Goal: Information Seeking & Learning: Learn about a topic

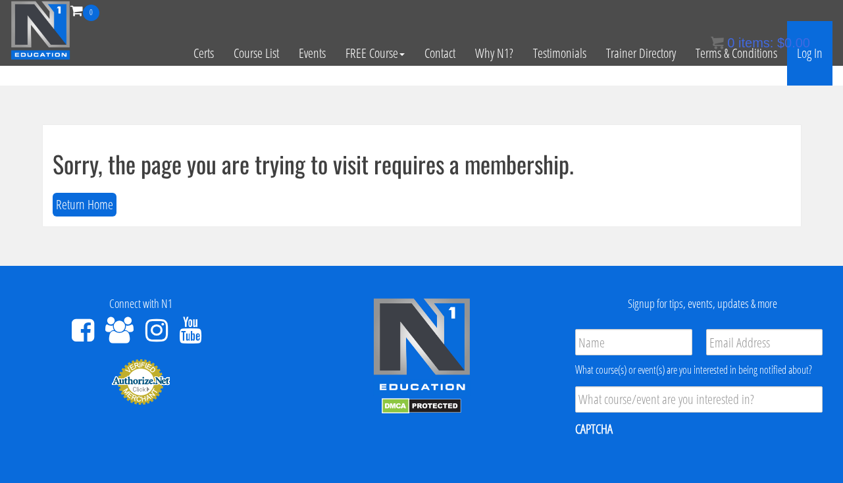
click at [827, 55] on link "Log In" at bounding box center [810, 53] width 45 height 65
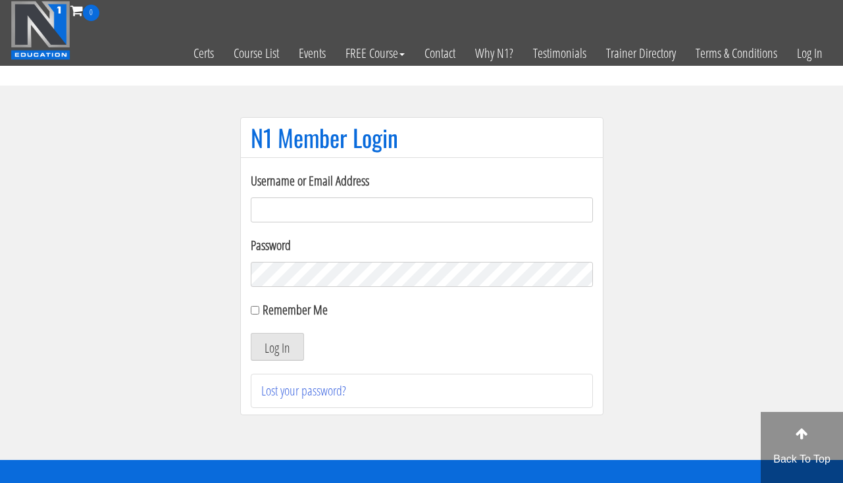
type input "[EMAIL_ADDRESS][DOMAIN_NAME]"
click at [275, 361] on div "Username or Email Address clward66@aim.com Password Remember Me Log In Lost you…" at bounding box center [422, 289] width 342 height 237
click at [275, 356] on button "Log In" at bounding box center [277, 347] width 53 height 28
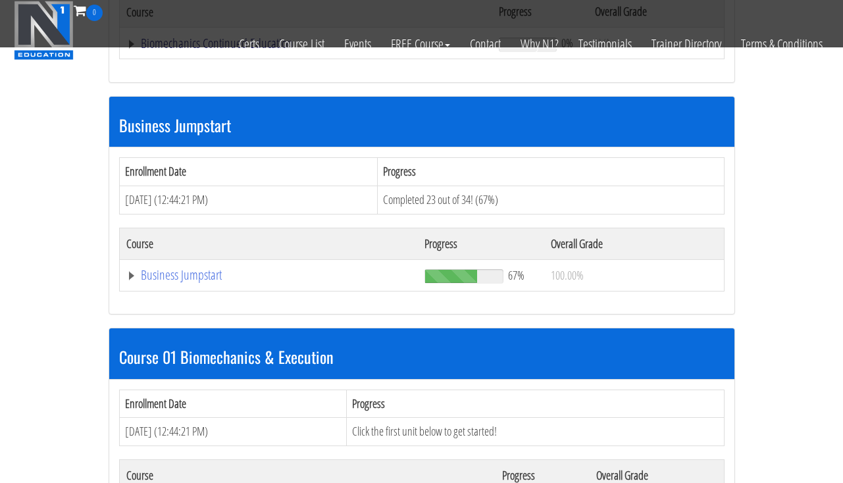
scroll to position [344, 0]
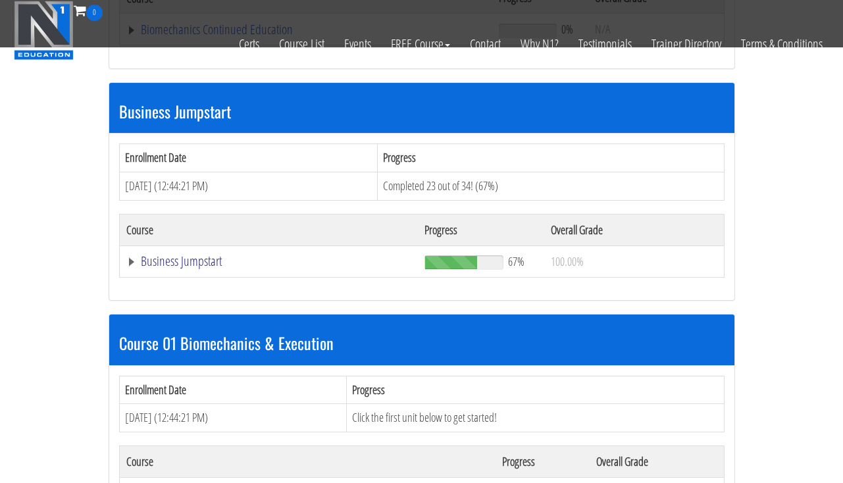
click at [194, 36] on link "Business Jumpstart" at bounding box center [306, 29] width 360 height 13
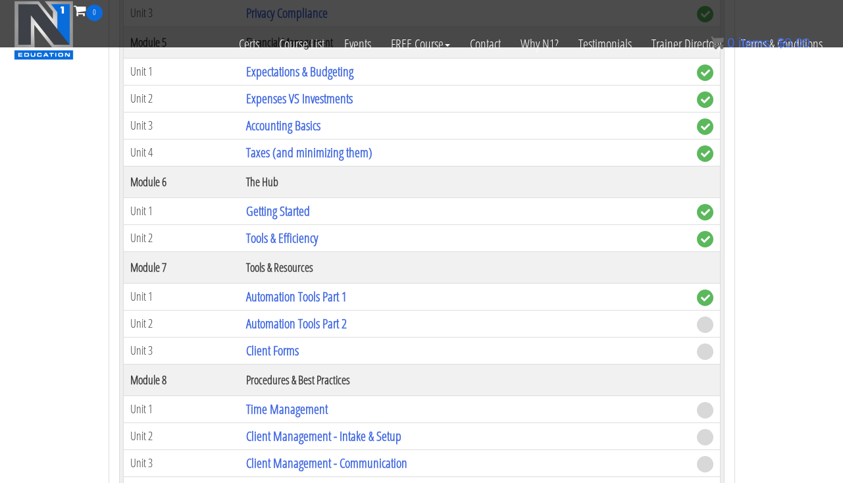
scroll to position [1160, 0]
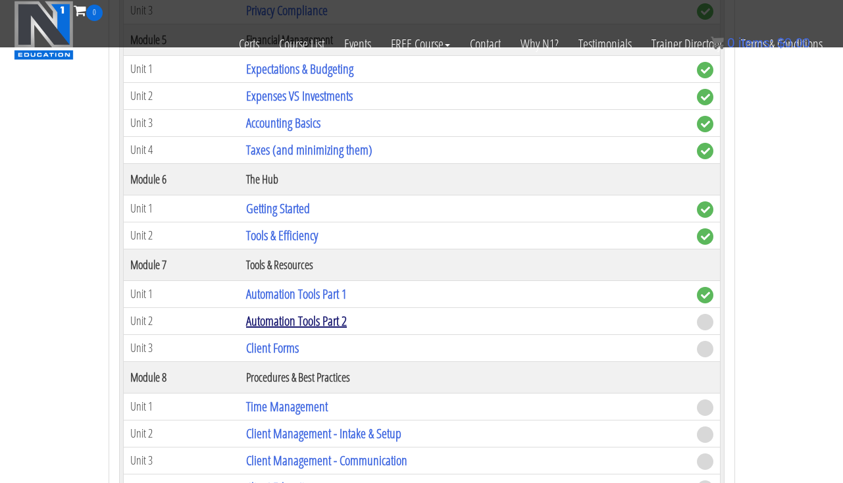
click at [302, 321] on link "Automation Tools Part 2" at bounding box center [296, 321] width 101 height 18
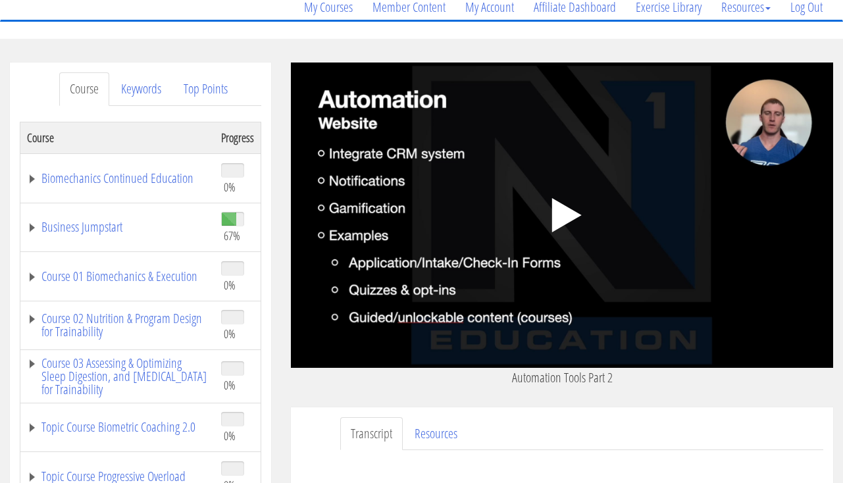
scroll to position [111, 0]
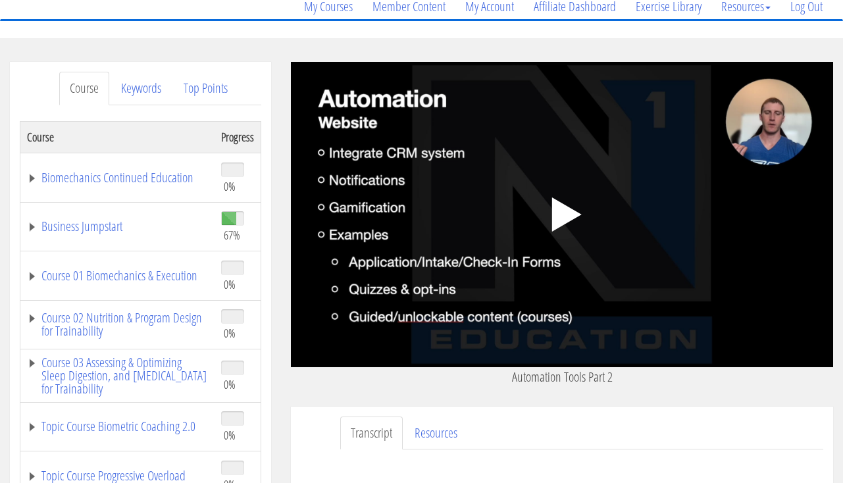
click at [568, 218] on polygon at bounding box center [567, 215] width 30 height 34
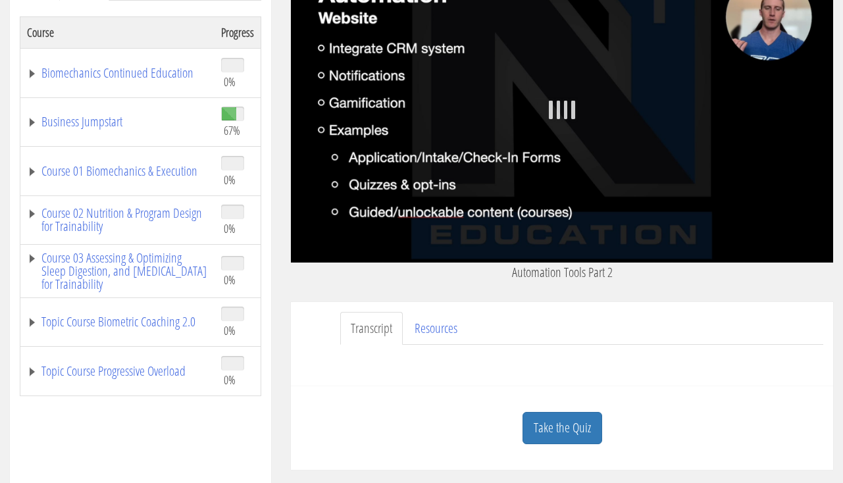
scroll to position [217, 0]
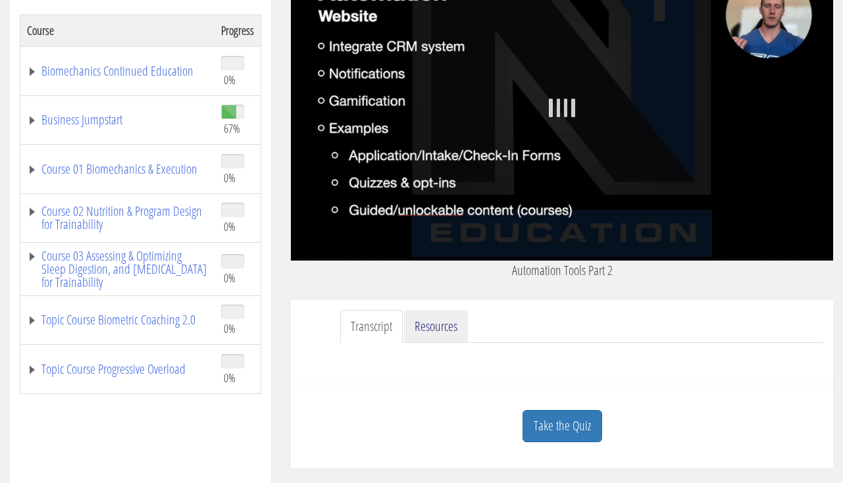
click at [442, 325] on link "Resources" at bounding box center [436, 327] width 64 height 34
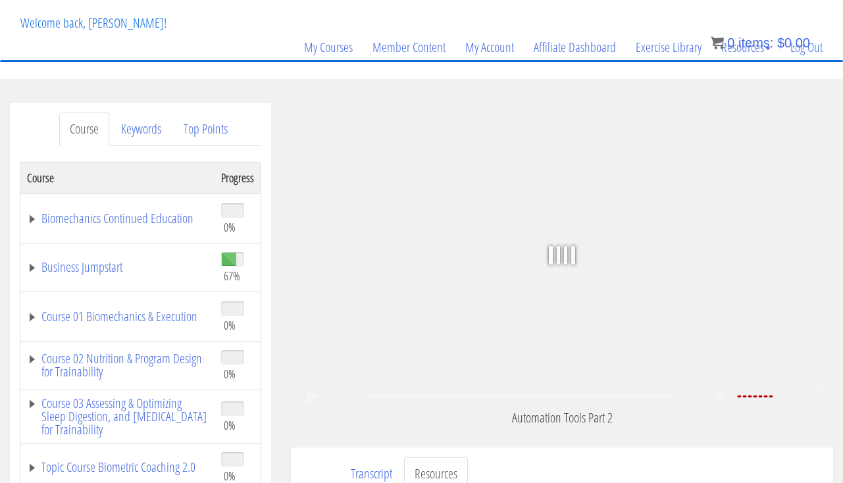
scroll to position [72, 0]
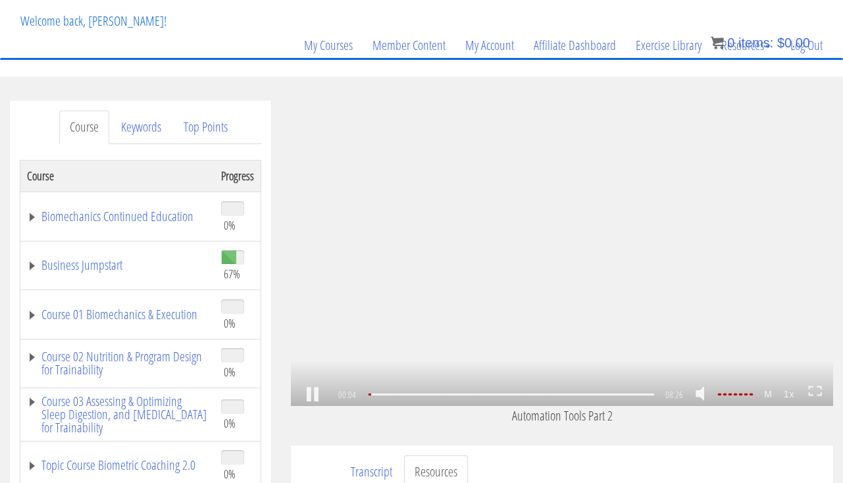
click at [703, 396] on link at bounding box center [705, 395] width 22 height 34
click at [548, 394] on div "05:16" at bounding box center [512, 395] width 286 height 2
click at [550, 394] on div at bounding box center [512, 395] width 286 height 2
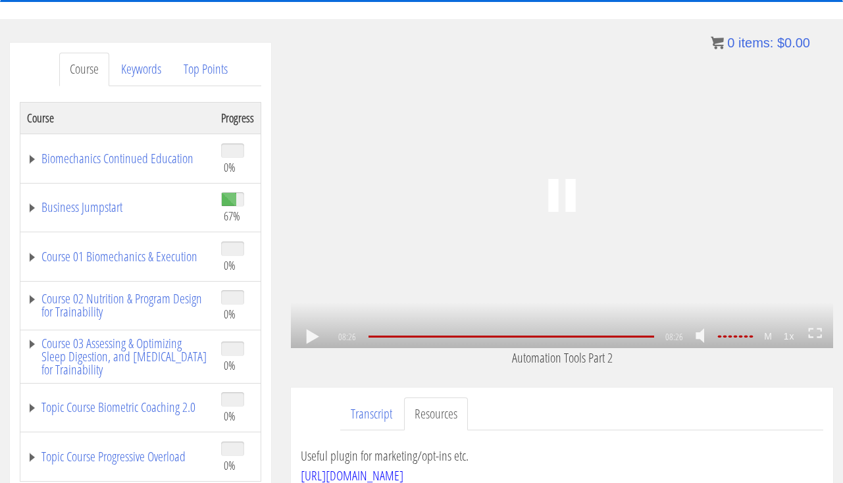
scroll to position [378, 0]
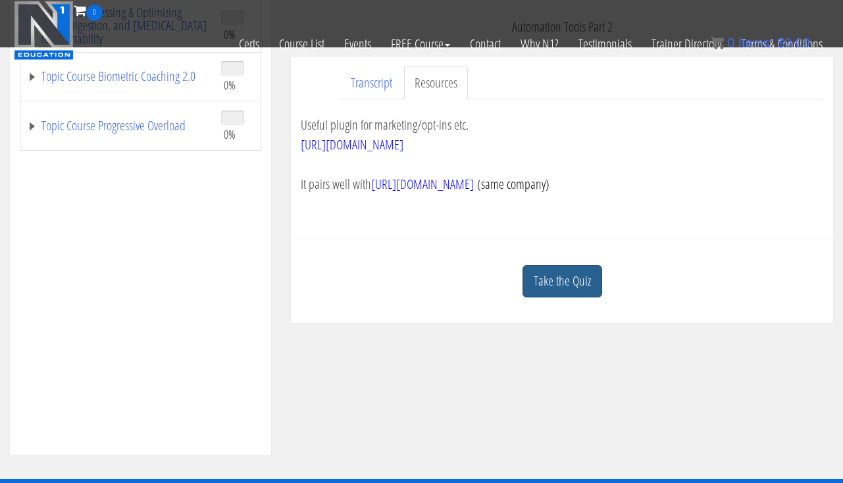
click at [580, 285] on link "Take the Quiz" at bounding box center [563, 281] width 80 height 32
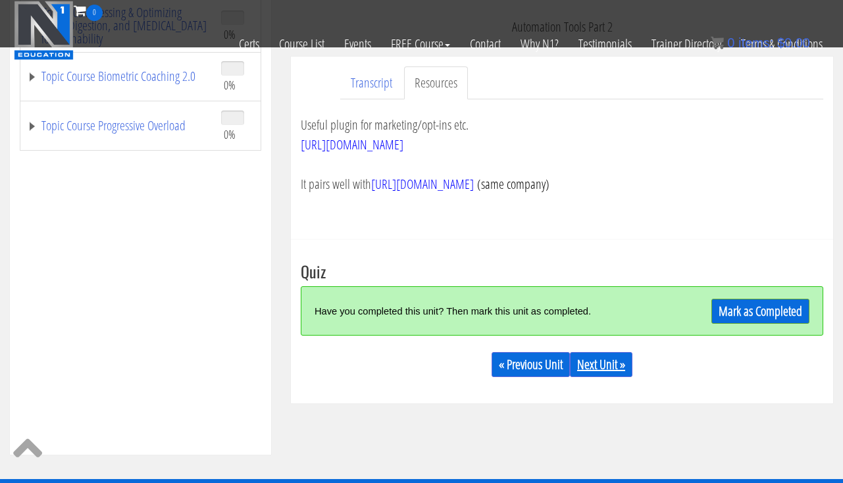
click at [622, 360] on link "Next Unit »" at bounding box center [601, 364] width 63 height 25
click at [712, 308] on link "Mark as Completed" at bounding box center [761, 311] width 98 height 25
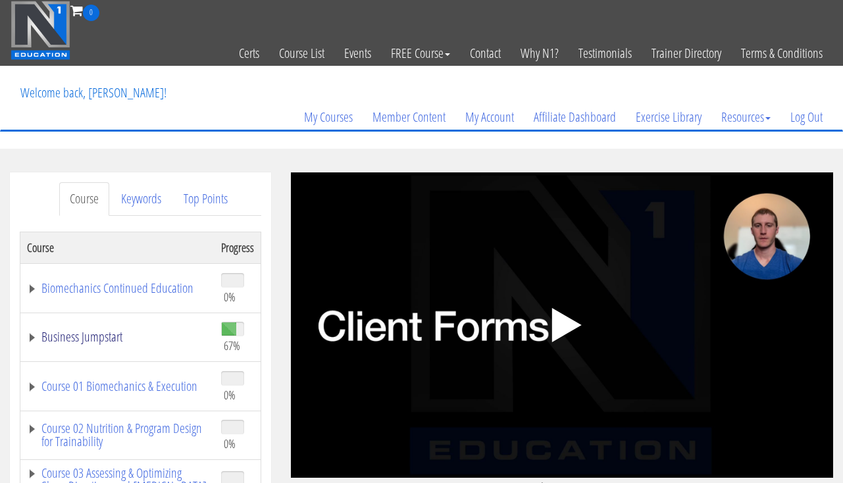
click at [106, 338] on link "Business Jumpstart" at bounding box center [117, 337] width 181 height 13
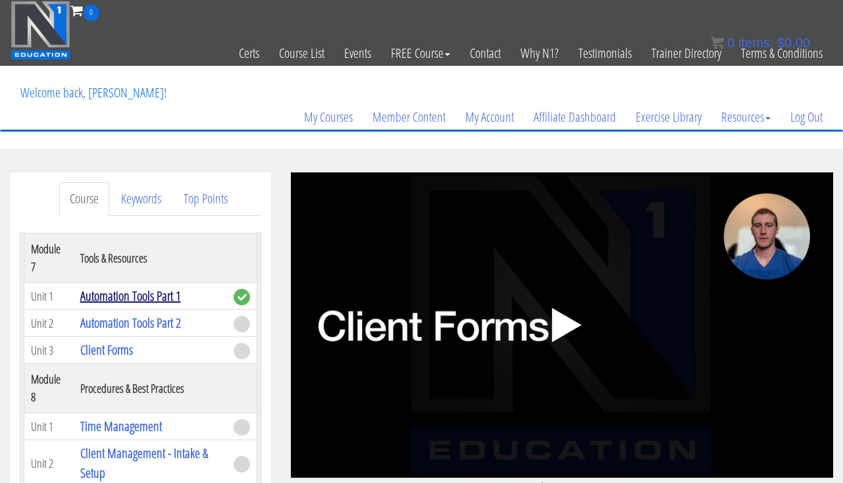
scroll to position [1043, 0]
click at [119, 331] on link "Automation Tools Part 2" at bounding box center [130, 322] width 101 height 18
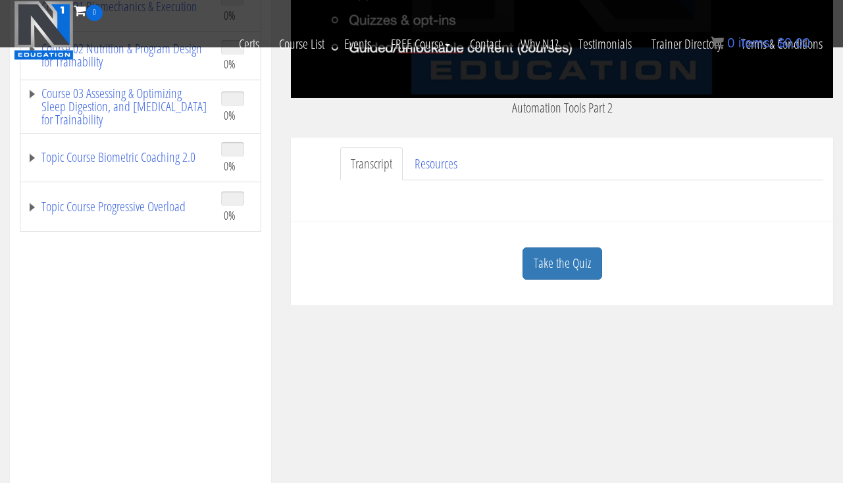
scroll to position [489, 0]
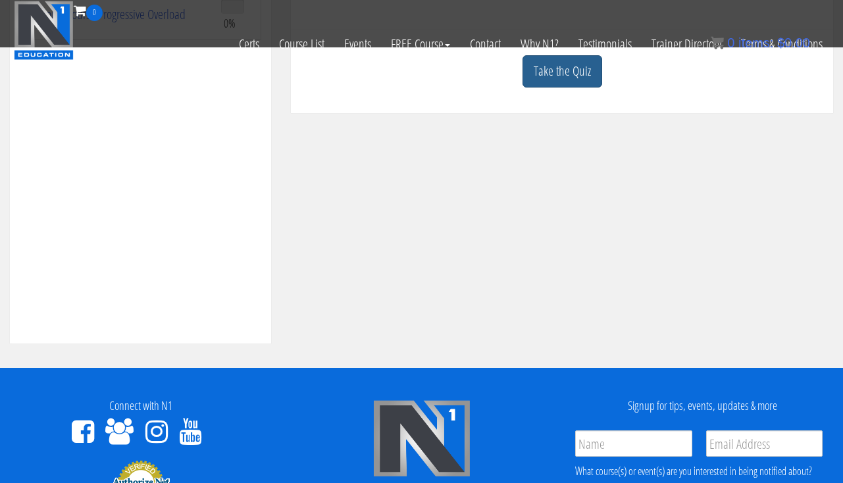
click at [560, 71] on link "Take the Quiz" at bounding box center [563, 71] width 80 height 32
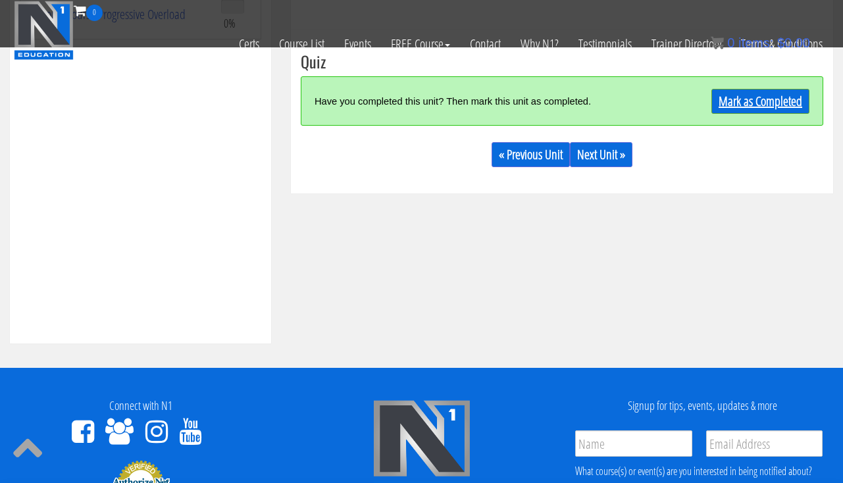
click at [715, 109] on link "Mark as Completed" at bounding box center [761, 101] width 98 height 25
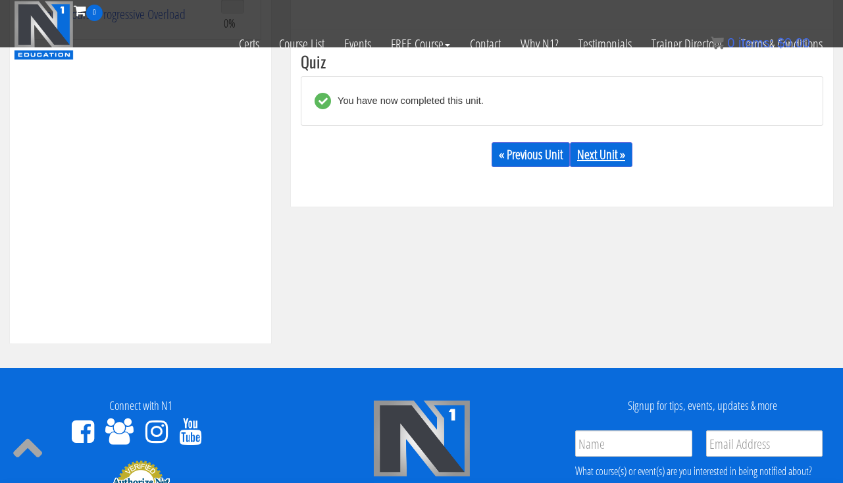
click at [593, 153] on link "Next Unit »" at bounding box center [601, 154] width 63 height 25
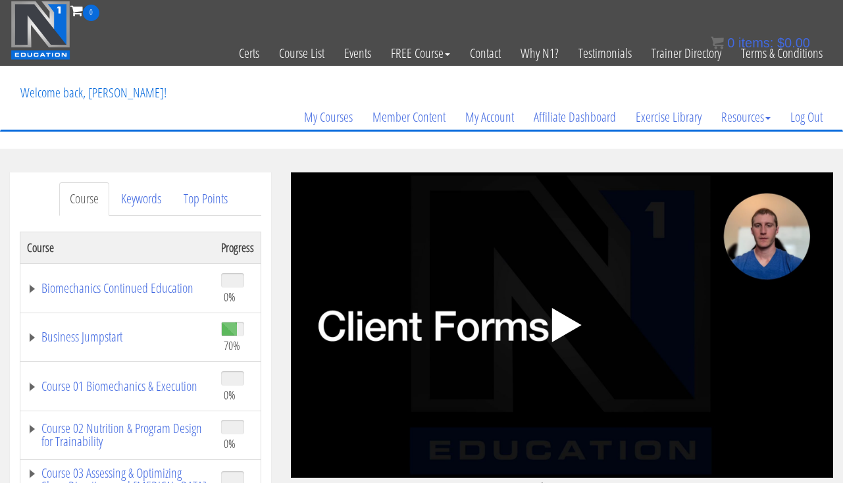
click at [579, 263] on div ".a{fill:#000;opacity:0.65;}.b{fill:#fff;opacity:1.0;} .fp-color-play{opacity:0.…" at bounding box center [562, 326] width 543 height 306
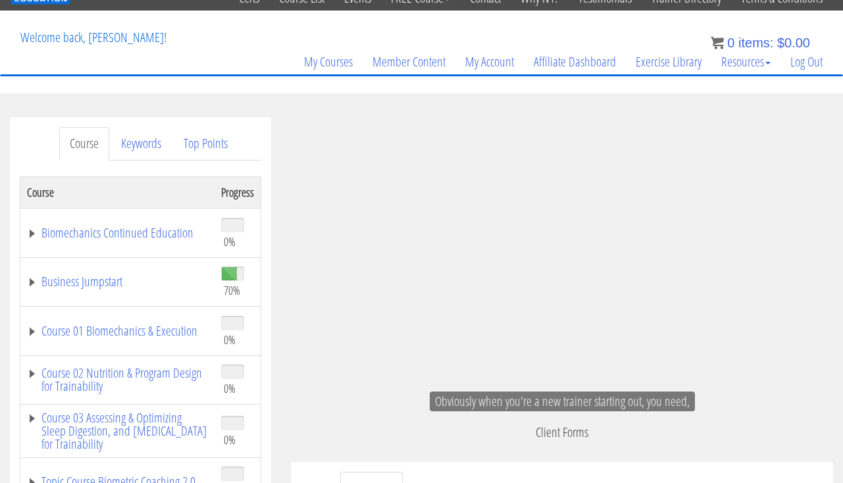
scroll to position [243, 0]
click at [579, 264] on icon ".fp-color-play{opacity:0.65;}.rect{fill:#fff;}" at bounding box center [562, 270] width 44 height 44
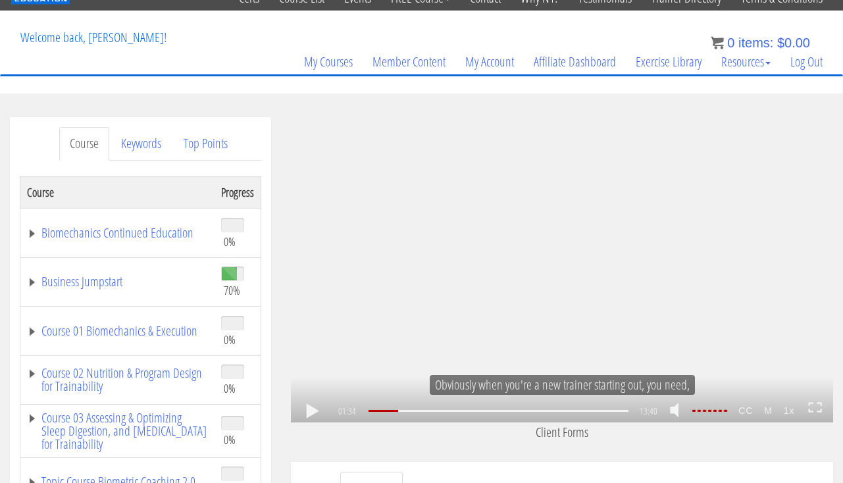
click at [496, 273] on div ".a{fill:#000;opacity:0.65;}.b{fill:#fff;opacity:1.0;} .fp-color-play{opacity:0.…" at bounding box center [562, 270] width 543 height 306
click at [493, 412] on div "06:27" at bounding box center [499, 411] width 260 height 2
click at [483, 412] on div "05:56" at bounding box center [499, 411] width 260 height 2
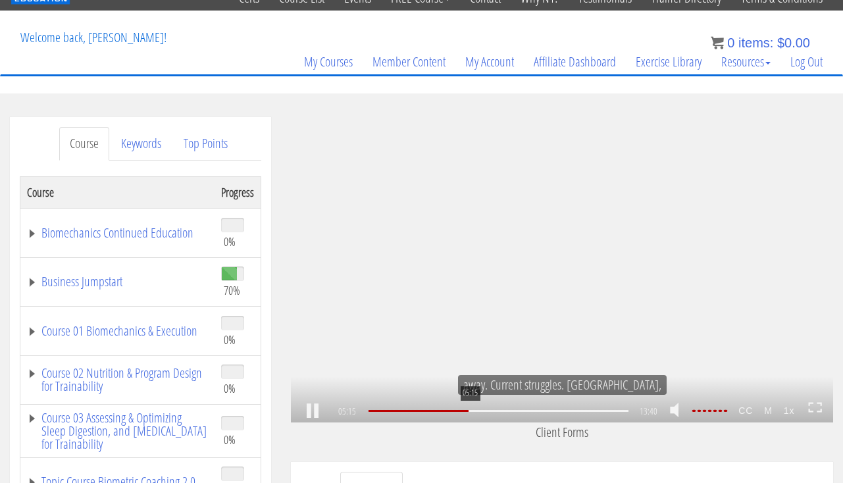
click at [469, 412] on div "05:15" at bounding box center [499, 411] width 260 height 2
click at [454, 412] on div "04:26" at bounding box center [499, 411] width 260 height 2
click at [435, 410] on div "03:27" at bounding box center [499, 411] width 260 height 2
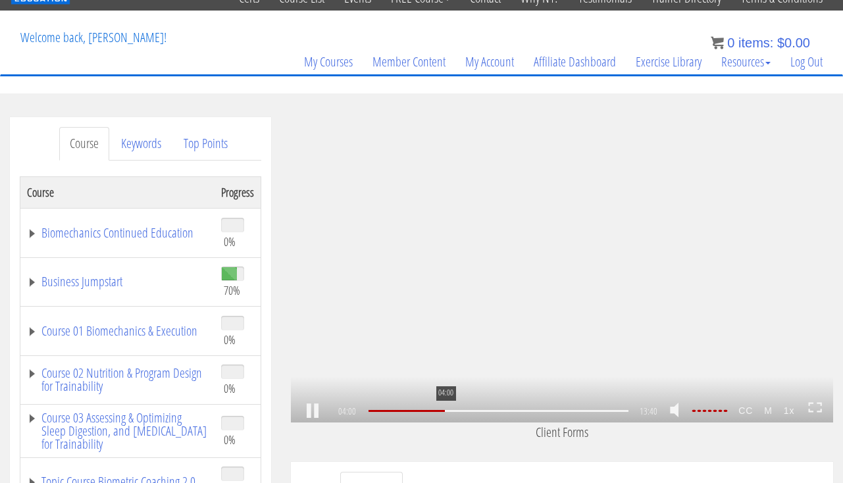
click at [445, 412] on div "04:00" at bounding box center [499, 411] width 260 height 2
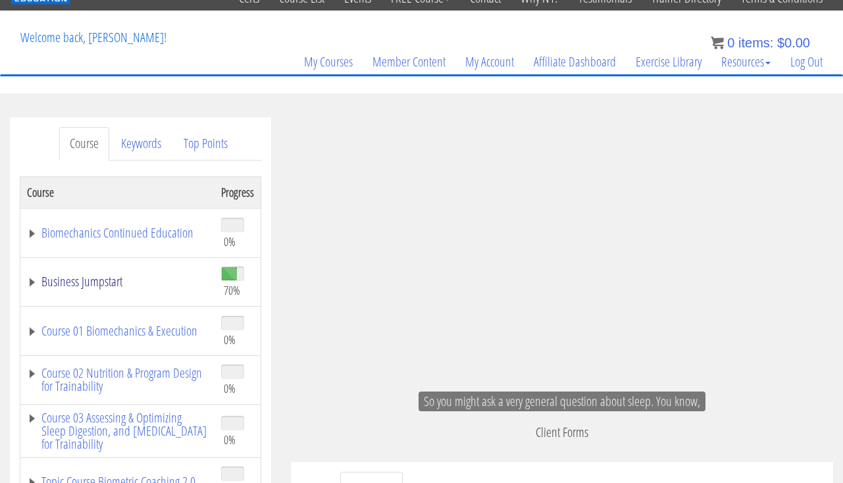
click at [113, 281] on link "Business Jumpstart" at bounding box center [117, 281] width 181 height 13
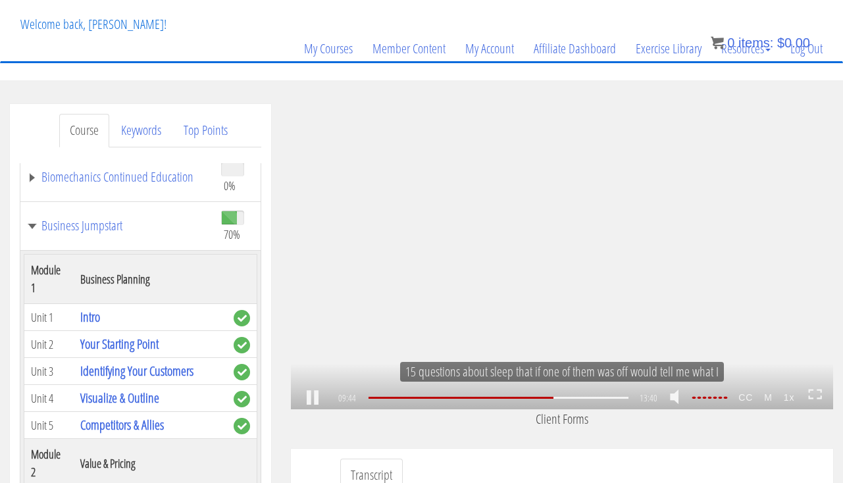
scroll to position [69, 0]
click at [409, 319] on div ".a{fill:#000;opacity:0.65;}.b{fill:#fff;opacity:1.0;} .fp-color-play{opacity:0.…" at bounding box center [562, 256] width 543 height 306
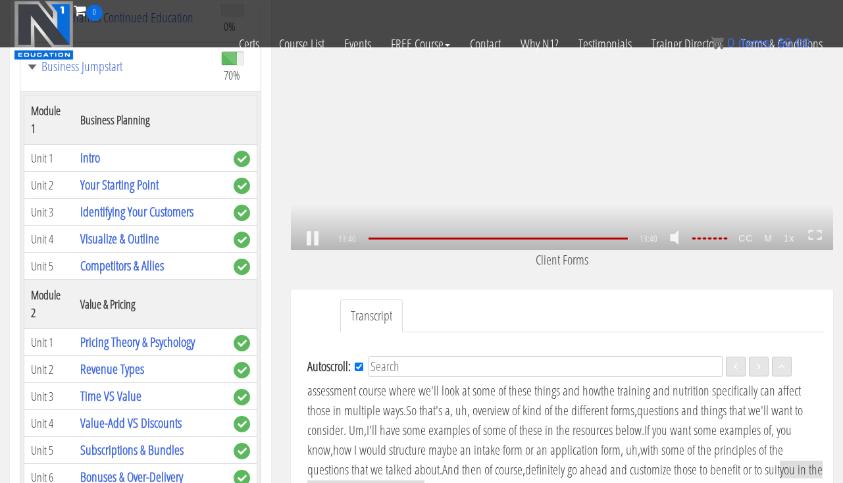
scroll to position [413, 0]
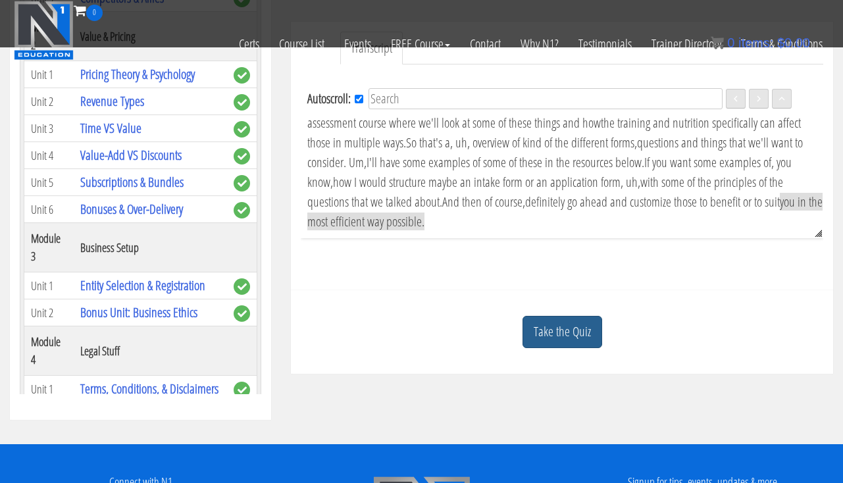
click at [552, 342] on link "Take the Quiz" at bounding box center [563, 332] width 80 height 32
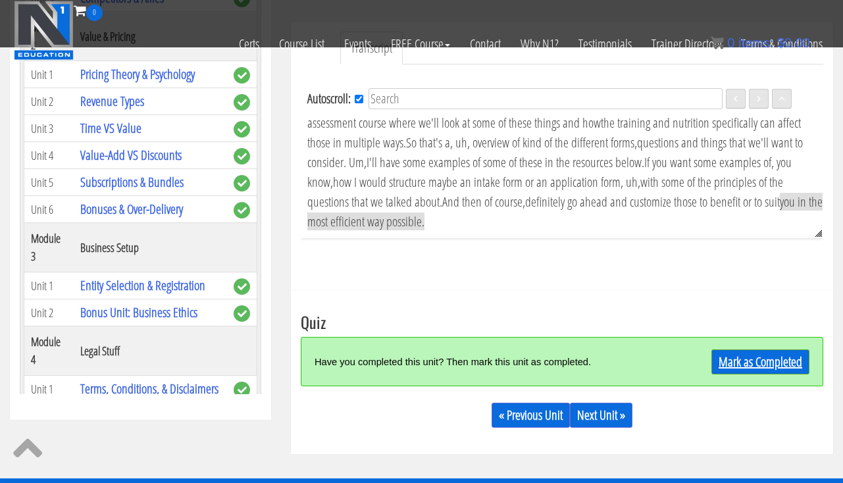
click at [743, 371] on link "Mark as Completed" at bounding box center [761, 362] width 98 height 25
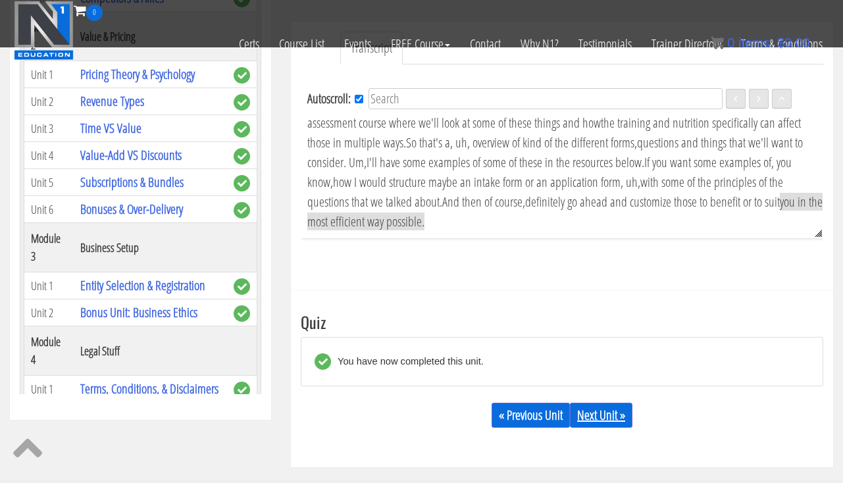
click at [591, 408] on link "Next Unit »" at bounding box center [601, 415] width 63 height 25
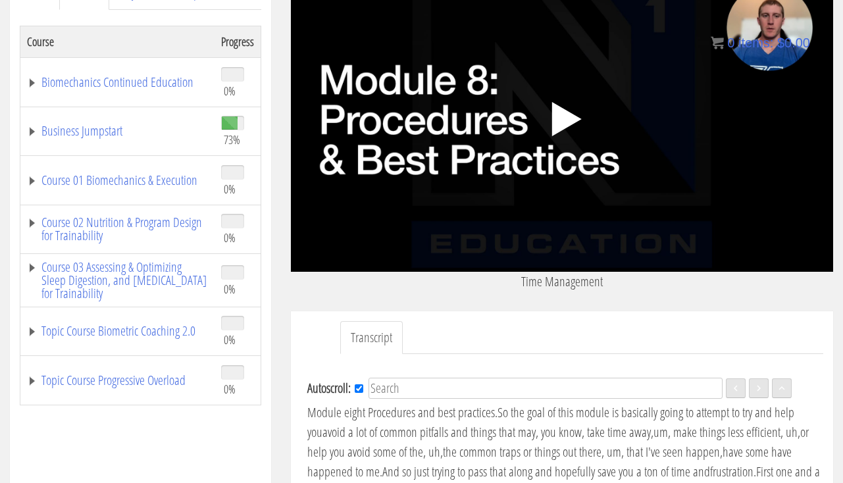
scroll to position [94, 0]
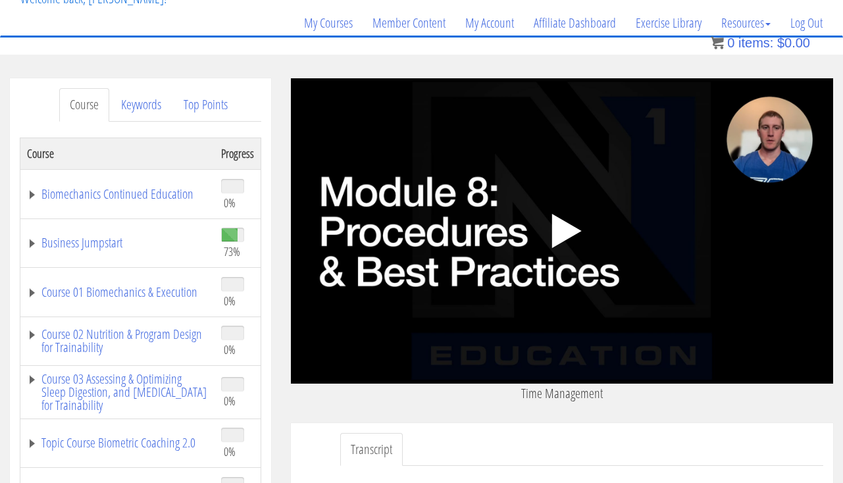
click at [557, 238] on polygon at bounding box center [567, 231] width 30 height 34
click at [122, 242] on link "Business Jumpstart" at bounding box center [117, 242] width 181 height 13
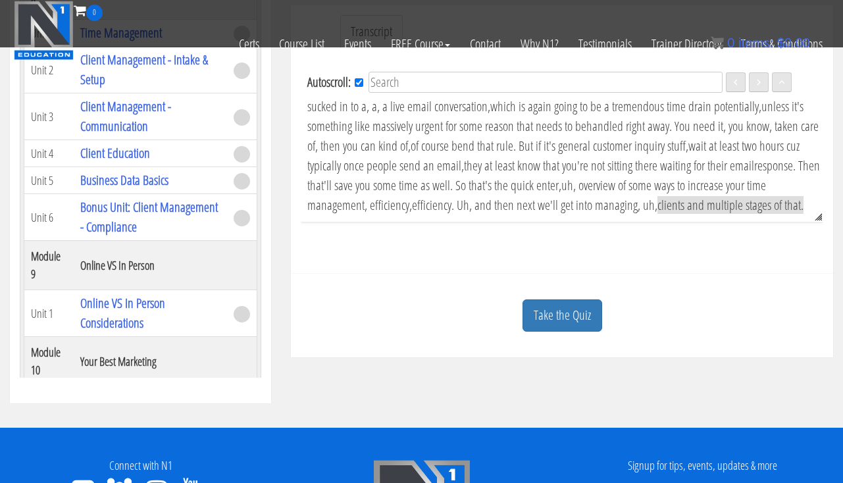
scroll to position [1759, 0]
click at [581, 316] on link "Take the Quiz" at bounding box center [563, 316] width 80 height 32
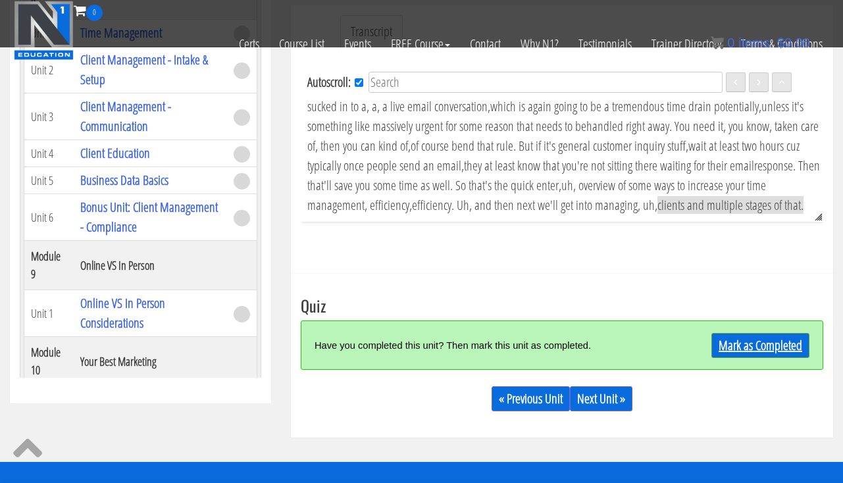
click at [727, 342] on link "Mark as Completed" at bounding box center [761, 345] width 98 height 25
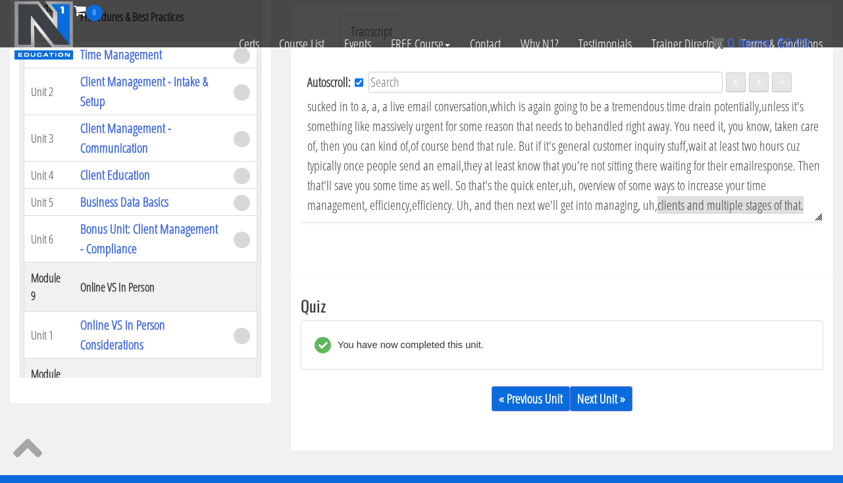
scroll to position [903, 0]
click at [583, 390] on link "Next Unit »" at bounding box center [601, 399] width 63 height 25
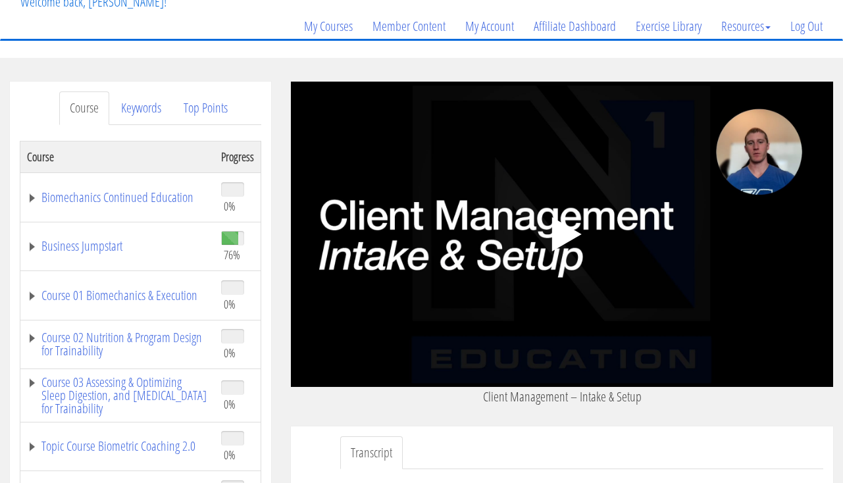
scroll to position [99, 0]
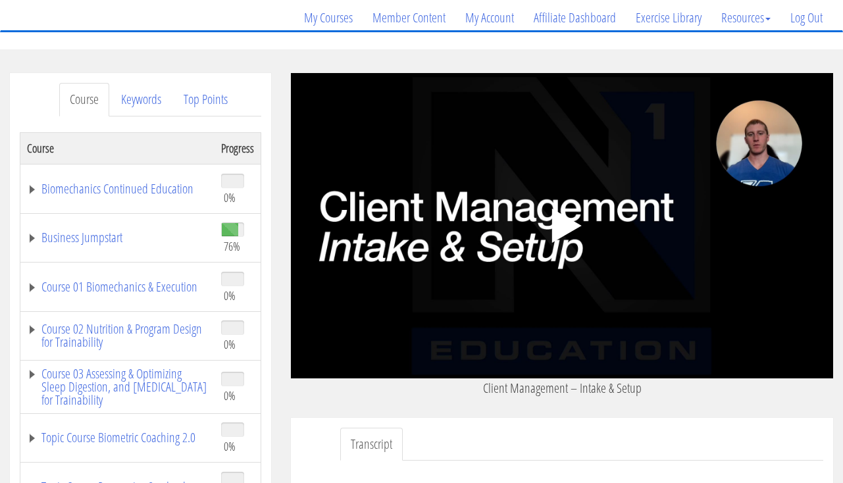
click at [559, 255] on icon ".fp-color-play{opacity:0.65;}.controlbutton{fill:#fff;}" at bounding box center [562, 225] width 83 height 83
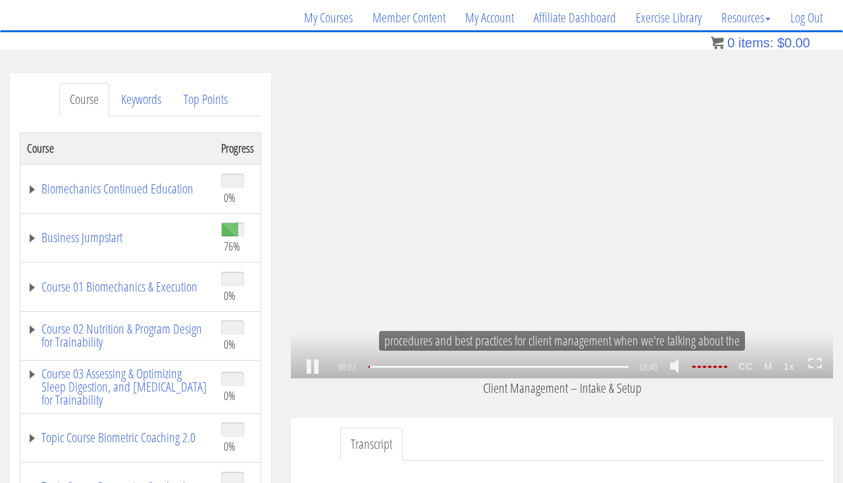
click at [661, 232] on div ".a{fill:#000;opacity:0.65;}.b{fill:#fff;opacity:1.0;} .fp-color-play{opacity:0.…" at bounding box center [562, 226] width 543 height 306
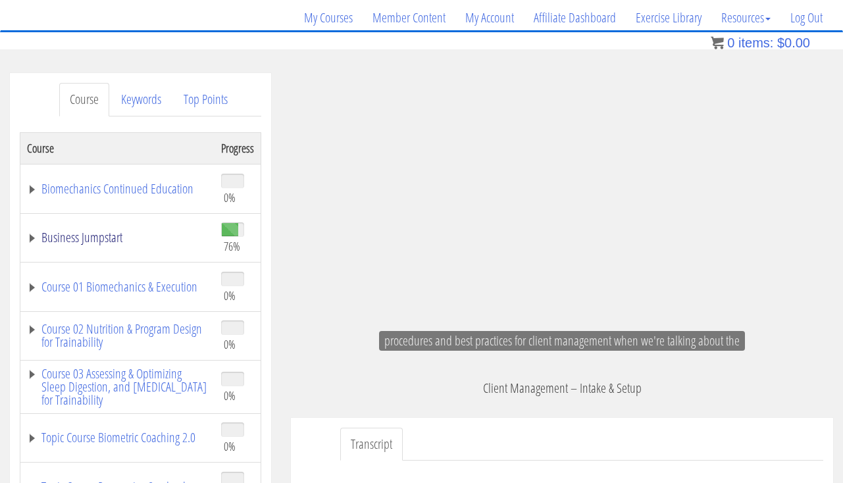
click at [124, 243] on link "Business Jumpstart" at bounding box center [117, 237] width 181 height 13
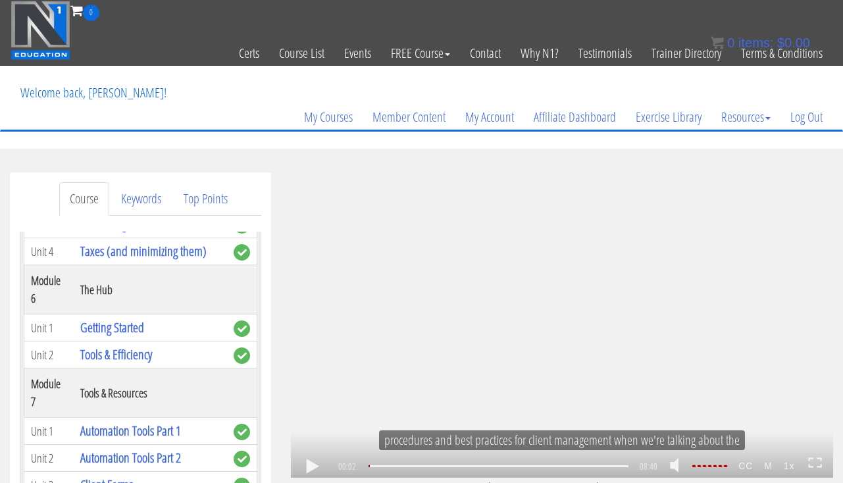
scroll to position [0, 0]
click at [515, 314] on div ".a{fill:#000;opacity:0.65;}.b{fill:#fff;opacity:1.0;} .fp-color-play{opacity:0.…" at bounding box center [562, 326] width 543 height 306
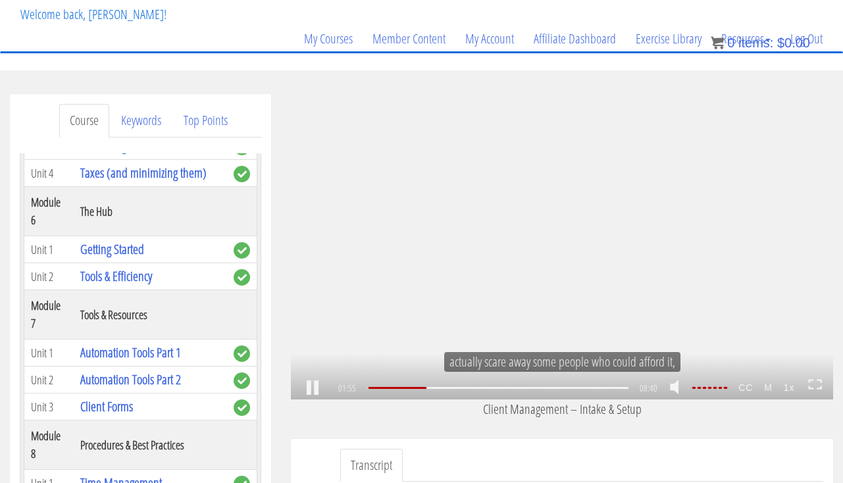
scroll to position [304, 0]
click at [435, 389] on div "02:13" at bounding box center [499, 388] width 260 height 2
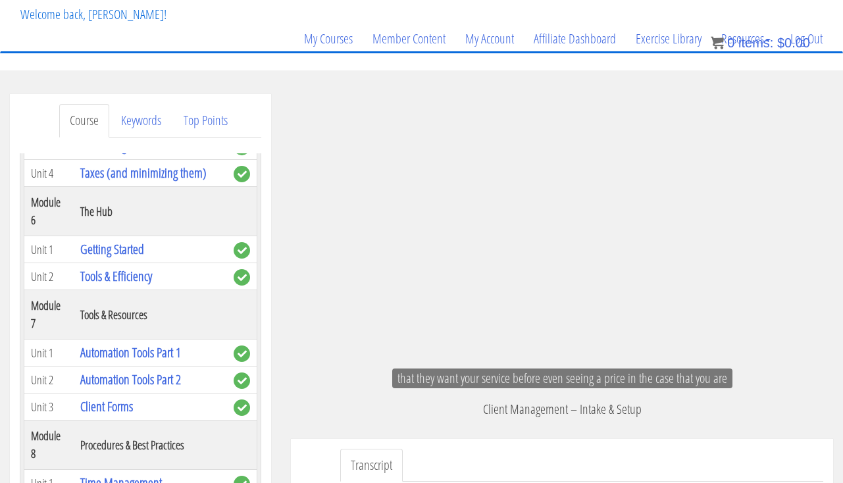
scroll to position [386, 0]
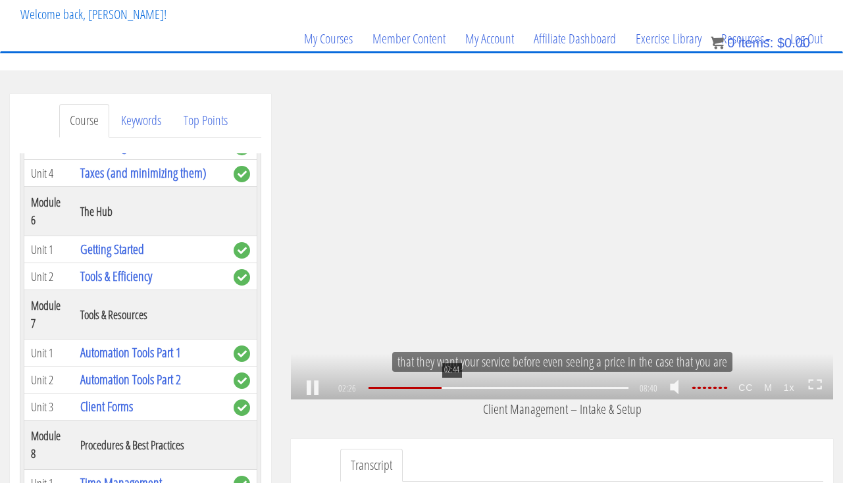
click at [451, 388] on div at bounding box center [499, 388] width 260 height 2
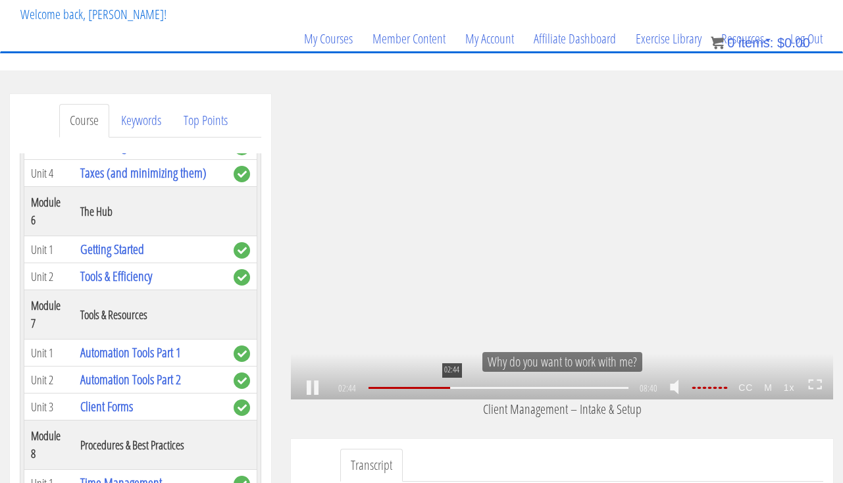
scroll to position [447, 0]
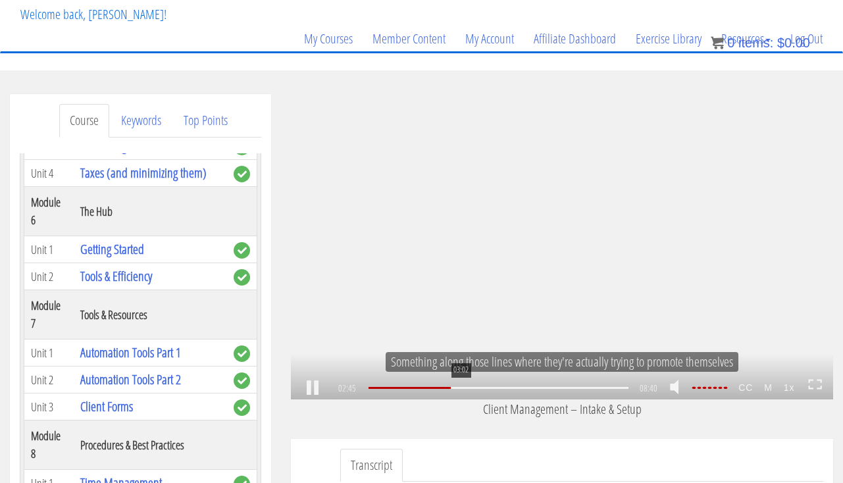
click at [462, 387] on div "03:02" at bounding box center [499, 388] width 260 height 2
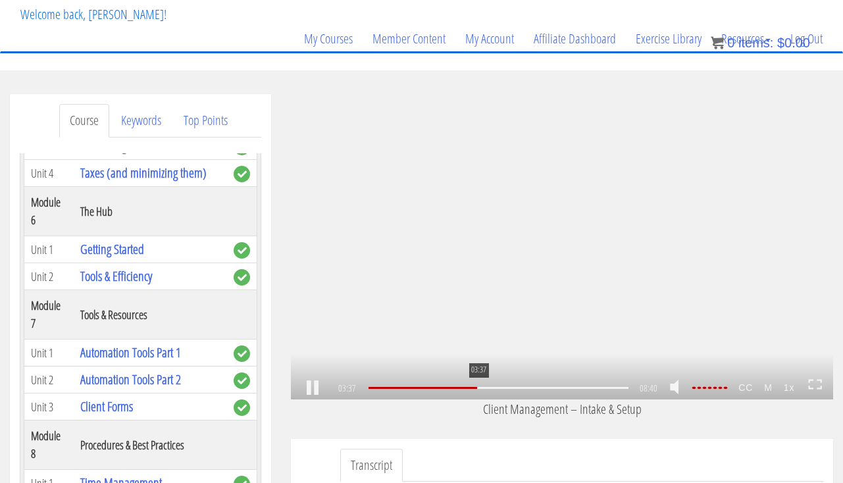
click at [478, 389] on div at bounding box center [499, 388] width 260 height 2
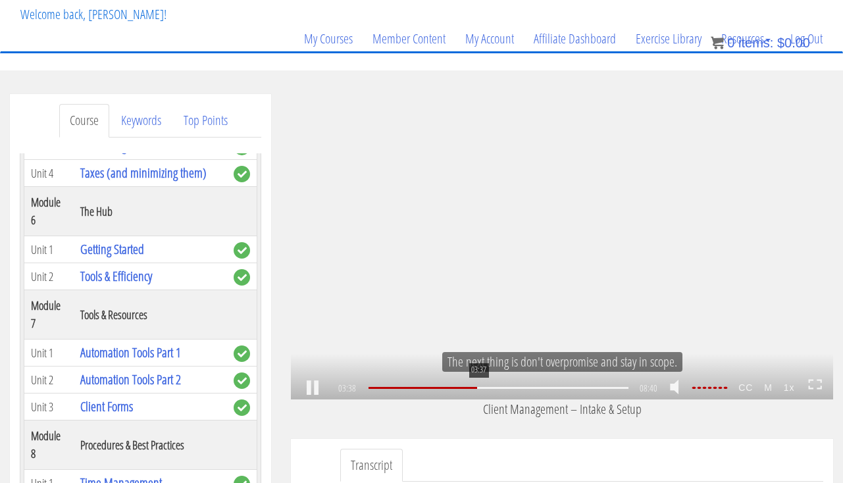
scroll to position [610, 0]
click at [504, 389] on div "04:25" at bounding box center [499, 388] width 260 height 2
click at [529, 387] on div at bounding box center [499, 388] width 260 height 2
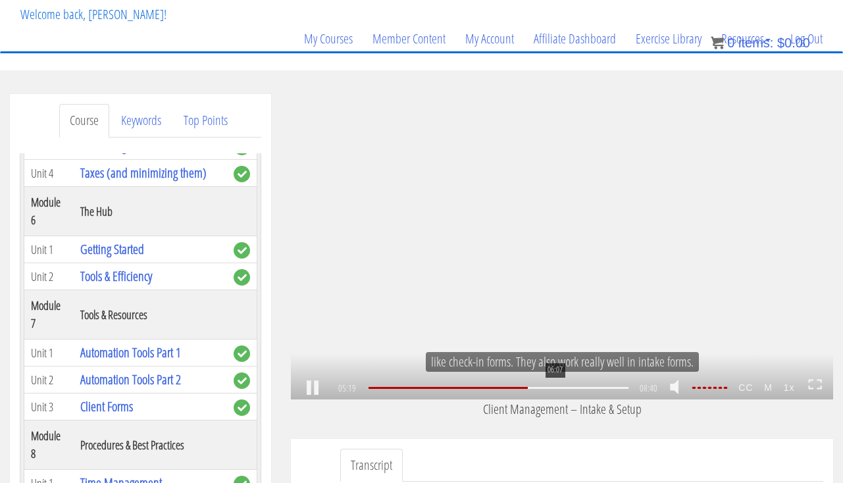
click at [555, 387] on div "06:07" at bounding box center [499, 388] width 260 height 2
click at [570, 389] on div "06:36" at bounding box center [499, 388] width 260 height 2
click at [581, 389] on div "06:57" at bounding box center [499, 388] width 260 height 2
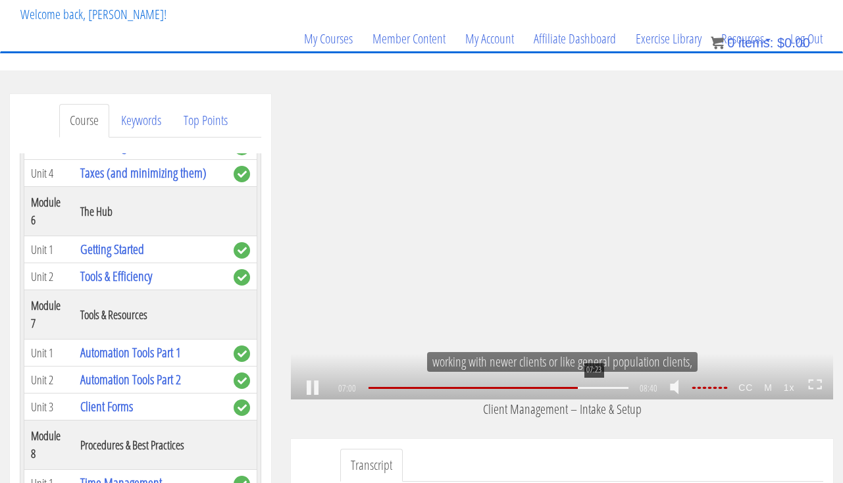
click at [595, 388] on div "07:23" at bounding box center [499, 388] width 260 height 2
click at [608, 387] on div "07:53" at bounding box center [499, 388] width 260 height 2
click at [623, 389] on div "08:21" at bounding box center [499, 388] width 260 height 2
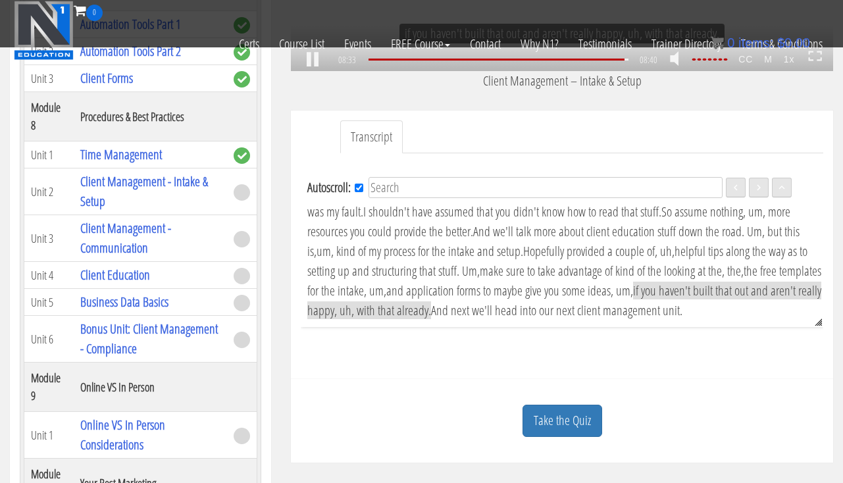
scroll to position [369, 0]
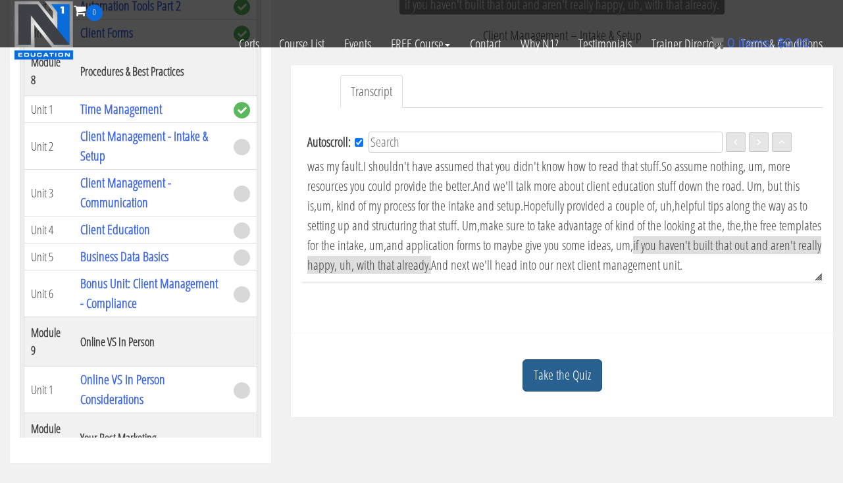
click at [575, 365] on link "Take the Quiz" at bounding box center [563, 376] width 80 height 32
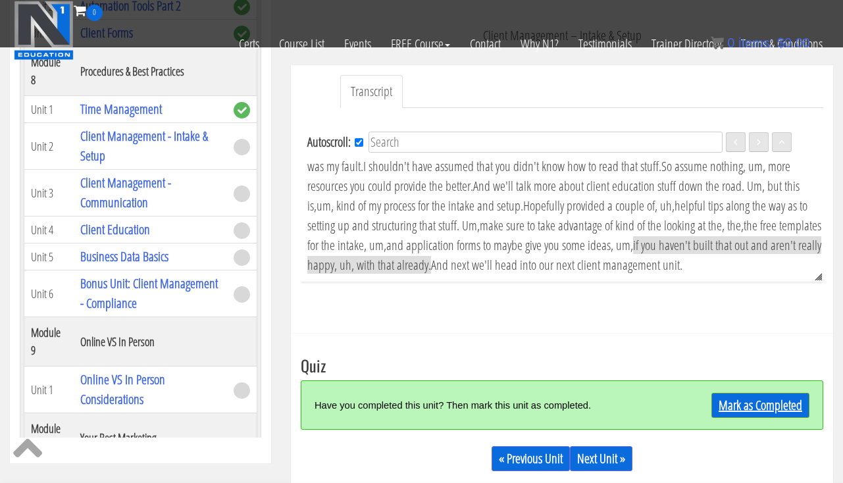
click at [743, 406] on link "Mark as Completed" at bounding box center [761, 405] width 98 height 25
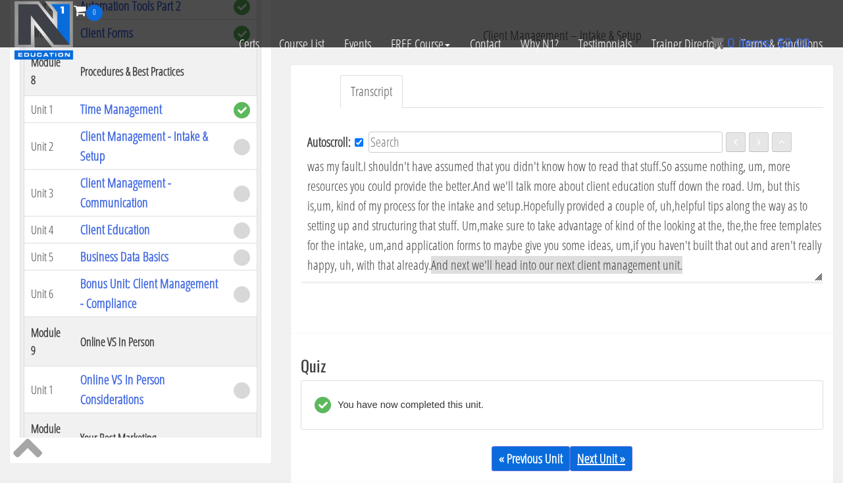
click at [599, 468] on link "Next Unit »" at bounding box center [601, 458] width 63 height 25
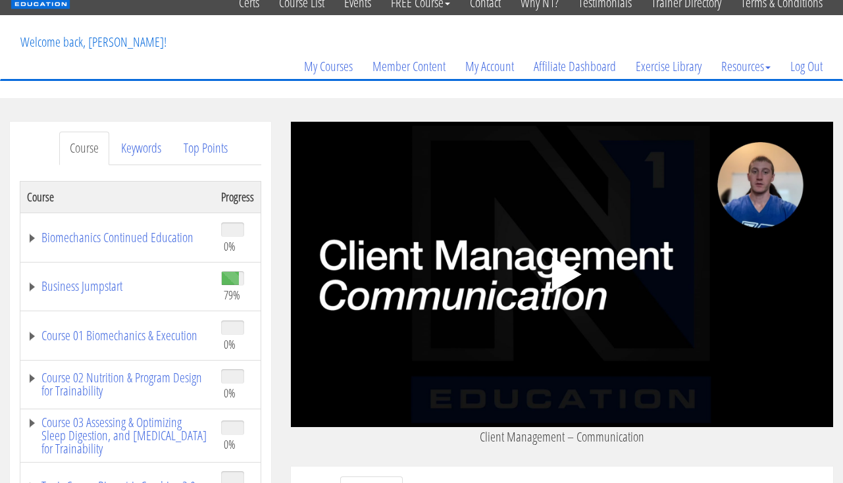
click at [466, 240] on div ".a{fill:#000;opacity:0.65;}.b{fill:#fff;opacity:1.0;} .fp-color-play{opacity:0.…" at bounding box center [562, 275] width 543 height 306
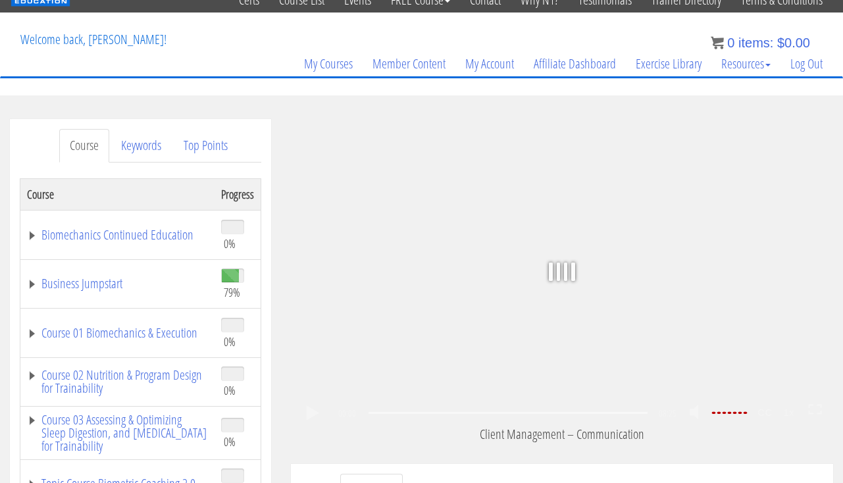
scroll to position [51, 0]
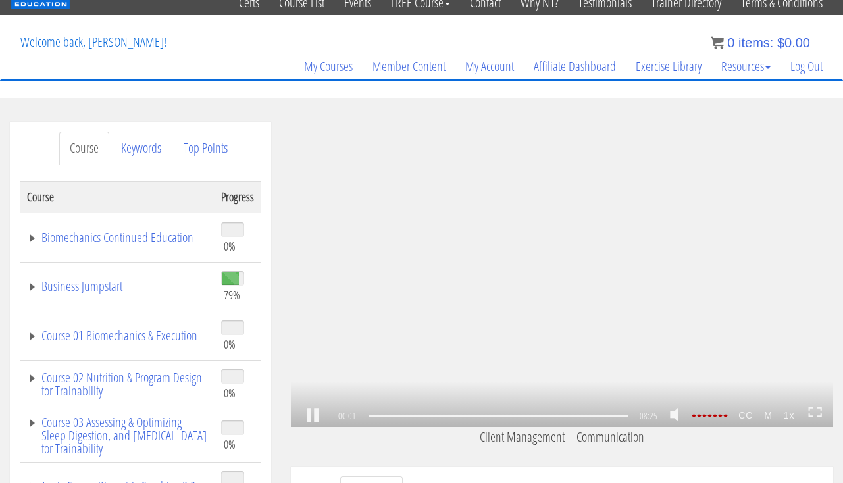
click at [558, 275] on rect at bounding box center [557, 274] width 5 height 18
click at [558, 276] on rect at bounding box center [557, 274] width 5 height 18
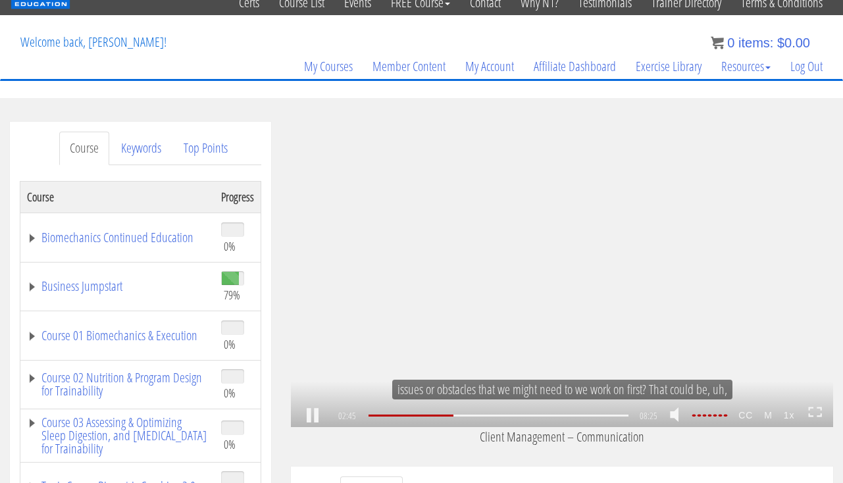
scroll to position [468, 0]
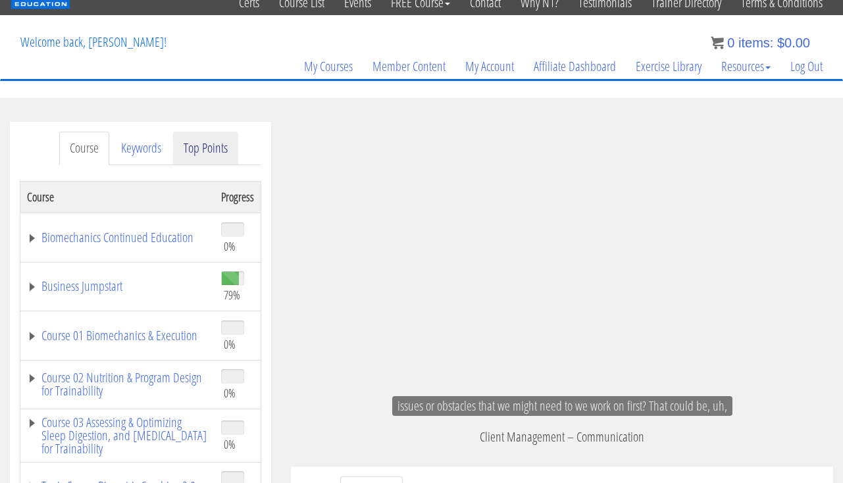
click at [200, 154] on link "Top Points" at bounding box center [205, 149] width 65 height 34
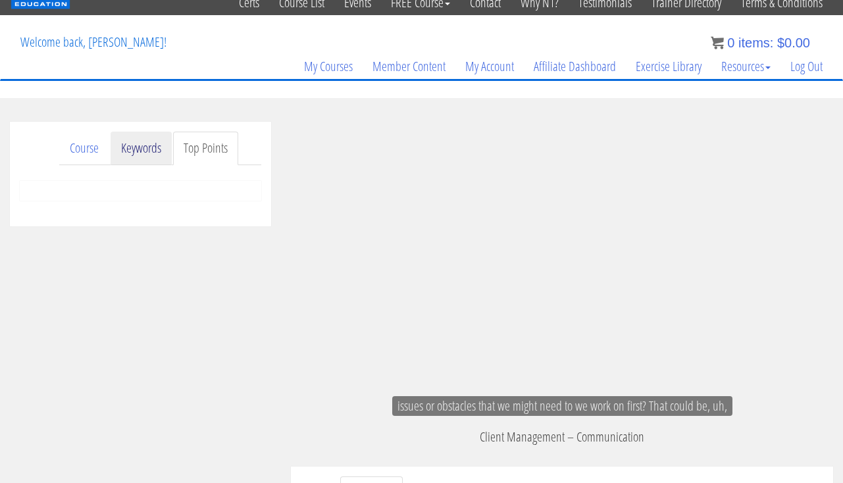
click at [153, 152] on link "Keywords" at bounding box center [141, 149] width 61 height 34
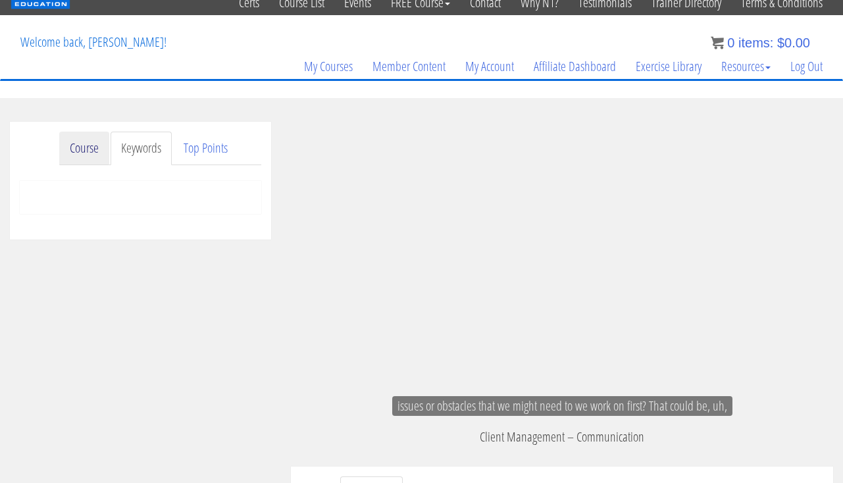
click at [85, 154] on link "Course" at bounding box center [84, 149] width 50 height 34
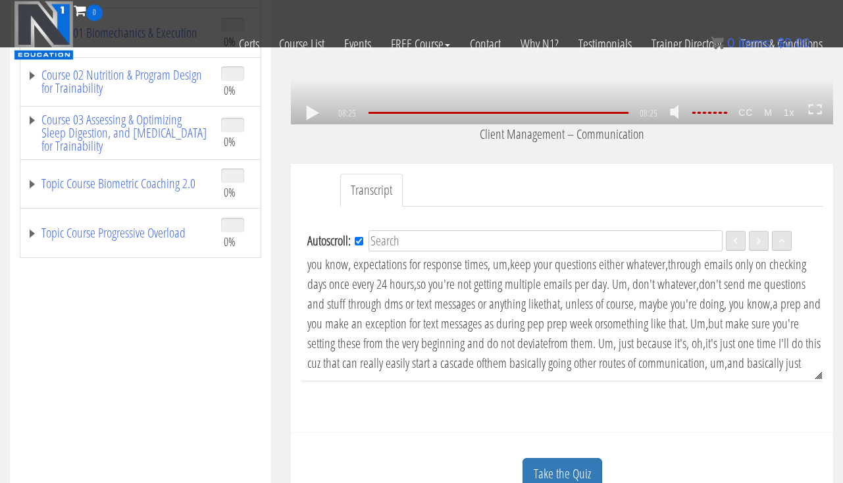
scroll to position [312, 0]
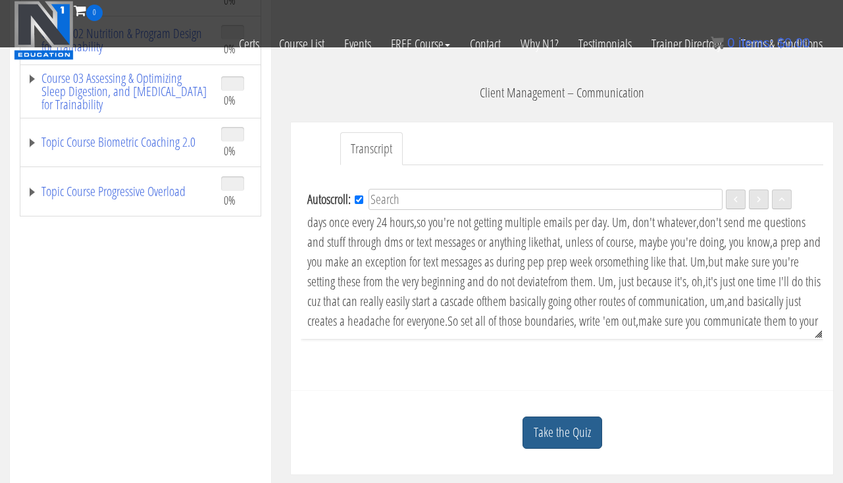
click at [574, 427] on link "Take the Quiz" at bounding box center [563, 433] width 80 height 32
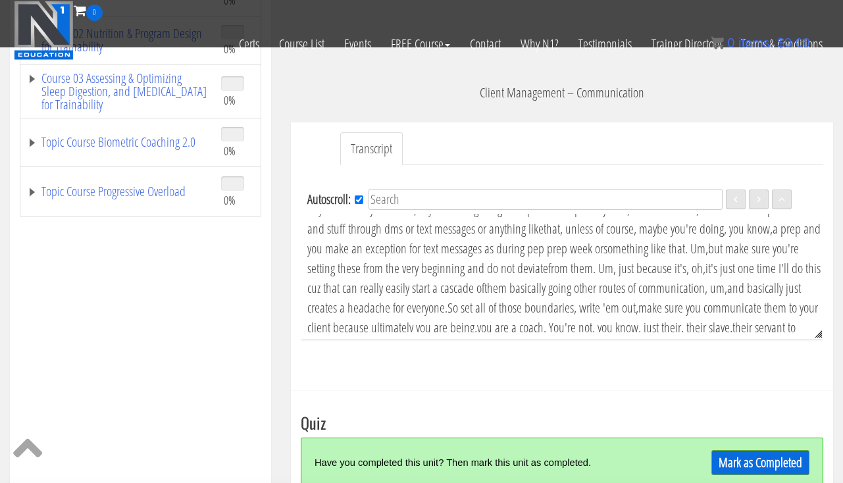
scroll to position [1345, 0]
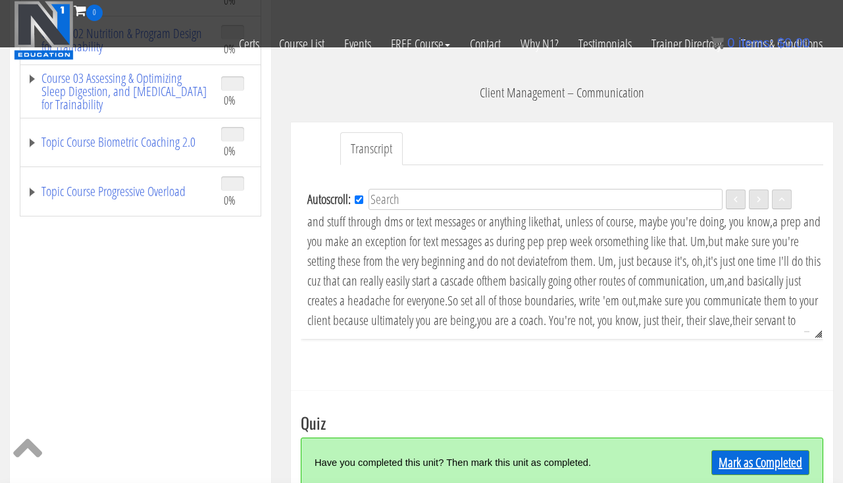
click at [720, 454] on link "Mark as Completed" at bounding box center [761, 462] width 98 height 25
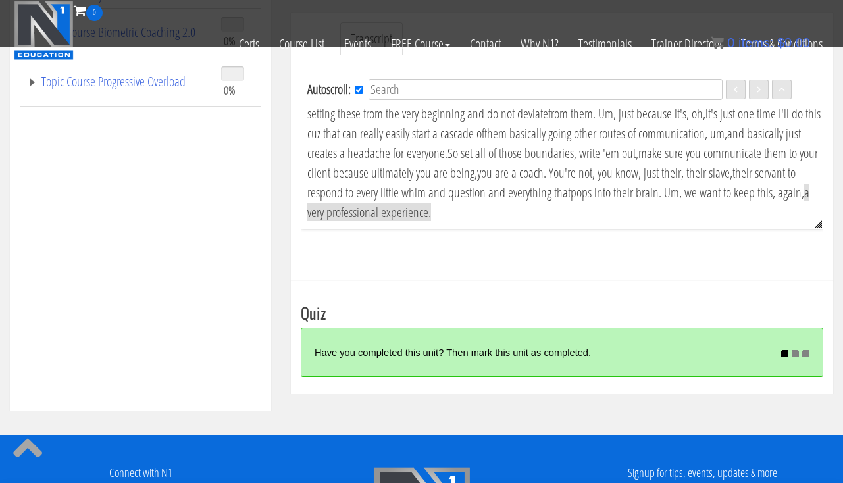
scroll to position [1433, 0]
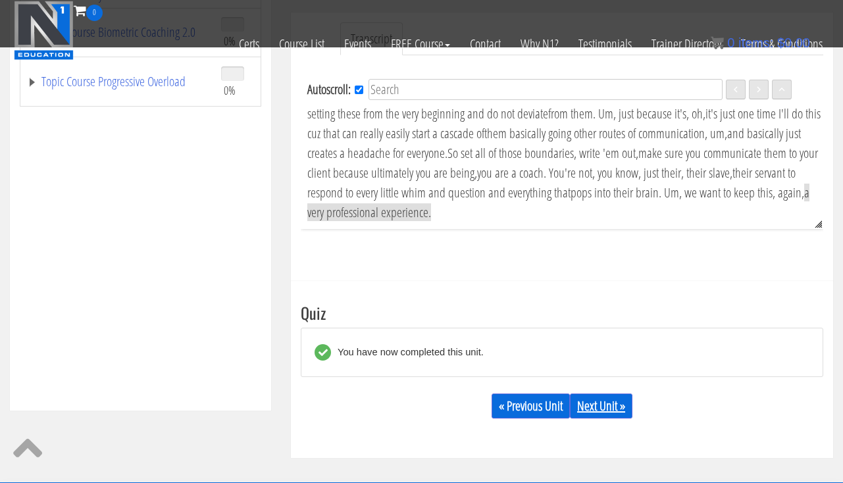
click at [615, 396] on link "Next Unit »" at bounding box center [601, 406] width 63 height 25
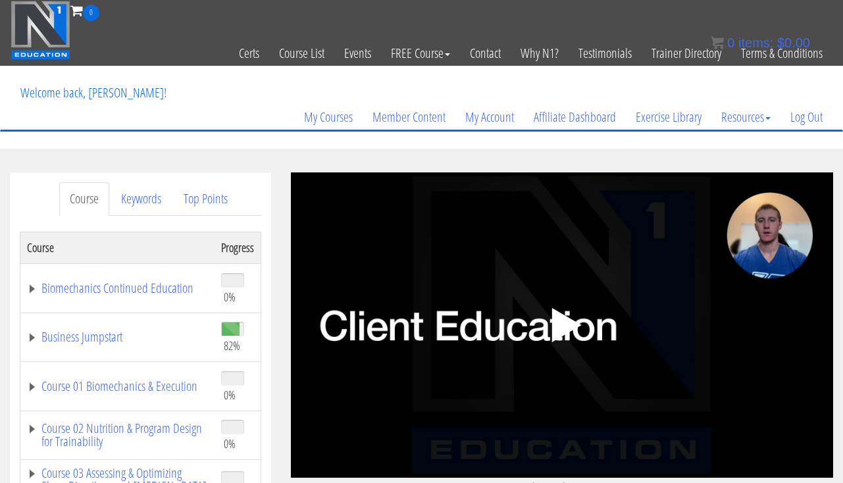
click at [567, 327] on polygon at bounding box center [567, 325] width 30 height 34
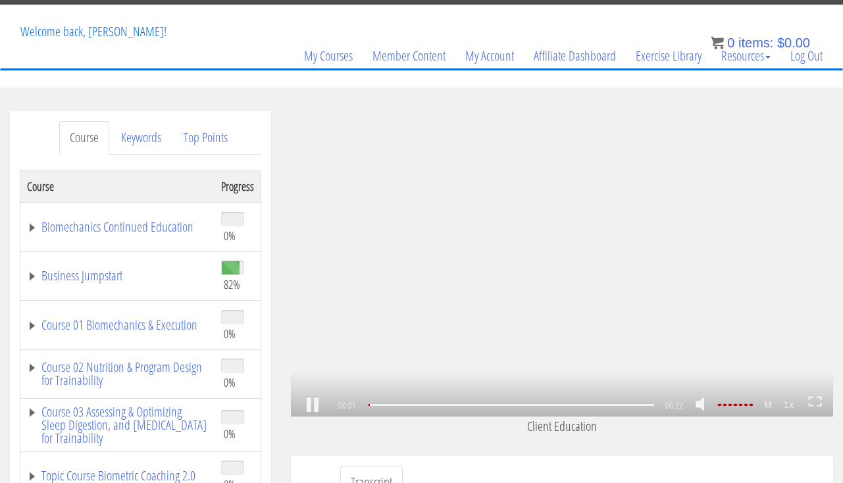
click at [610, 277] on div ".a{fill:#000;opacity:0.65;}.b{fill:#fff;opacity:1.0;} .fp-color-play{opacity:0.…" at bounding box center [562, 264] width 543 height 306
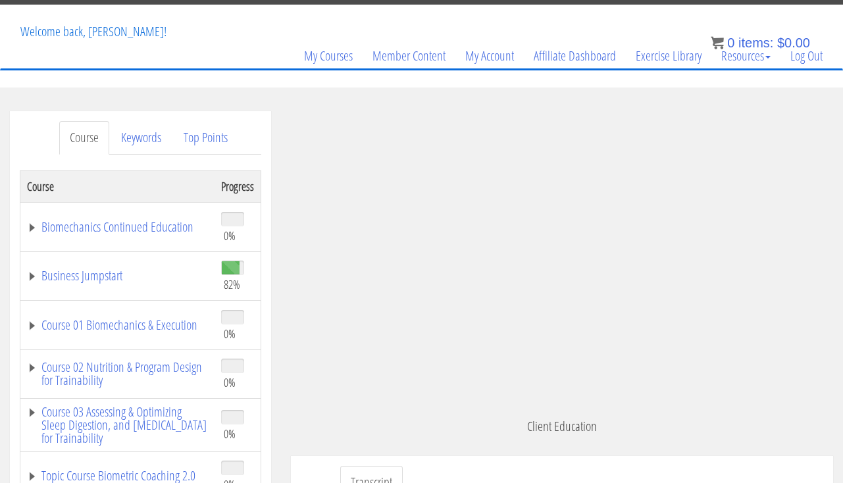
click at [610, 277] on div ".a{fill:#000;opacity:0.65;}.b{fill:#fff;opacity:1.0;} .fp-color-play{opacity:0.…" at bounding box center [562, 264] width 543 height 306
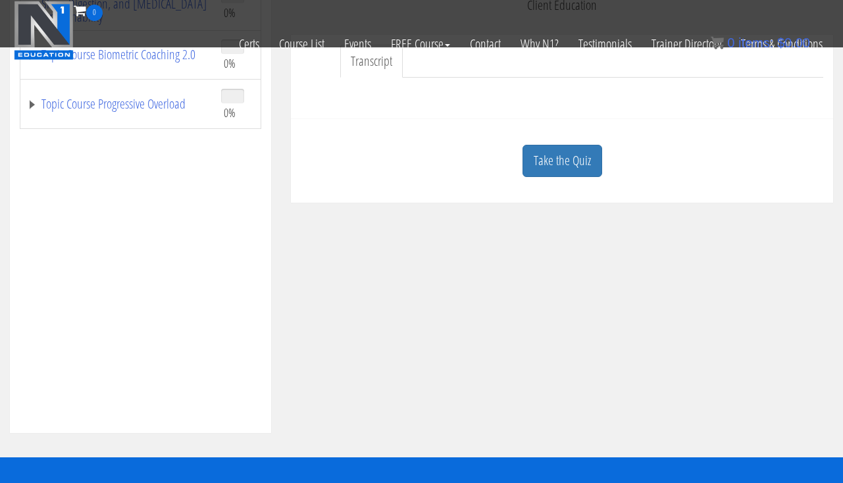
scroll to position [444, 0]
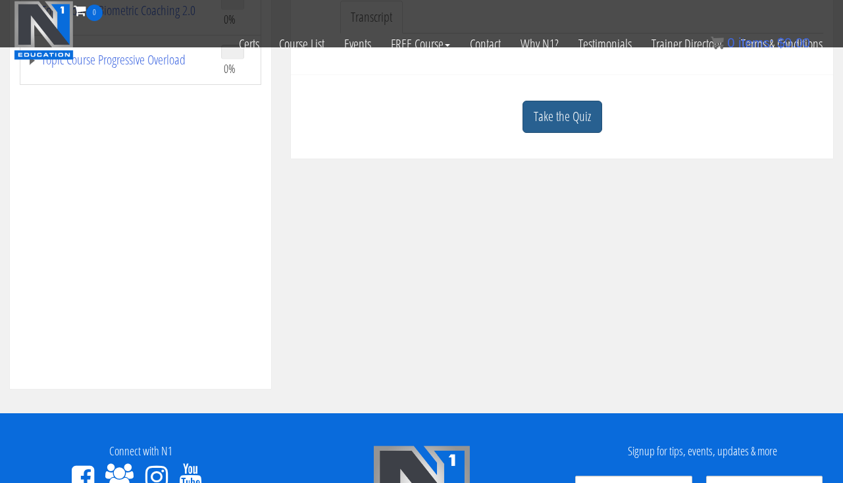
click at [550, 127] on link "Take the Quiz" at bounding box center [563, 117] width 80 height 32
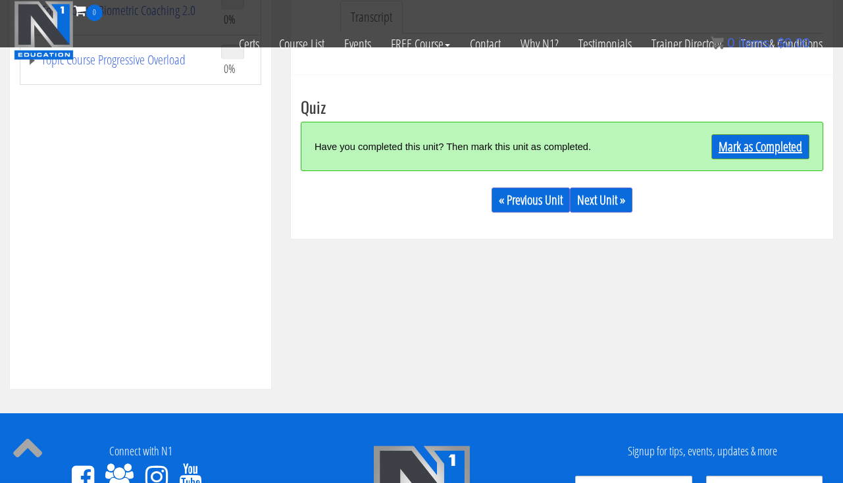
click at [712, 155] on link "Mark as Completed" at bounding box center [761, 146] width 98 height 25
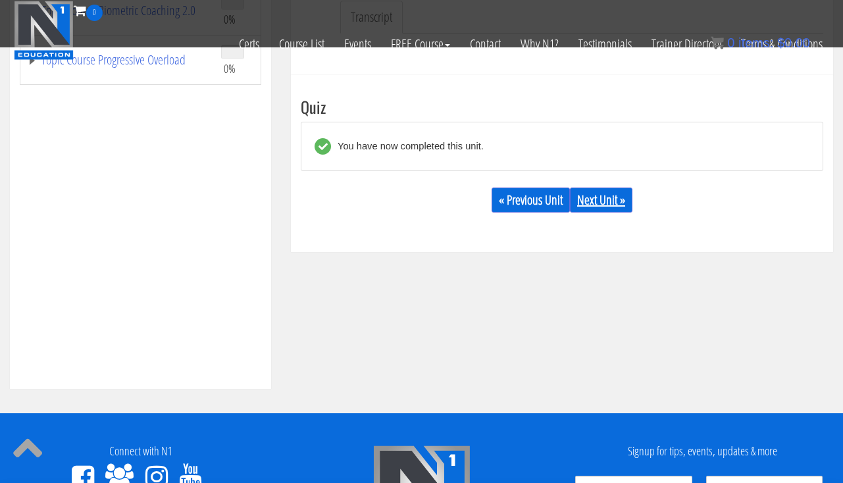
click at [604, 203] on link "Next Unit »" at bounding box center [601, 200] width 63 height 25
